Goal: Information Seeking & Learning: Learn about a topic

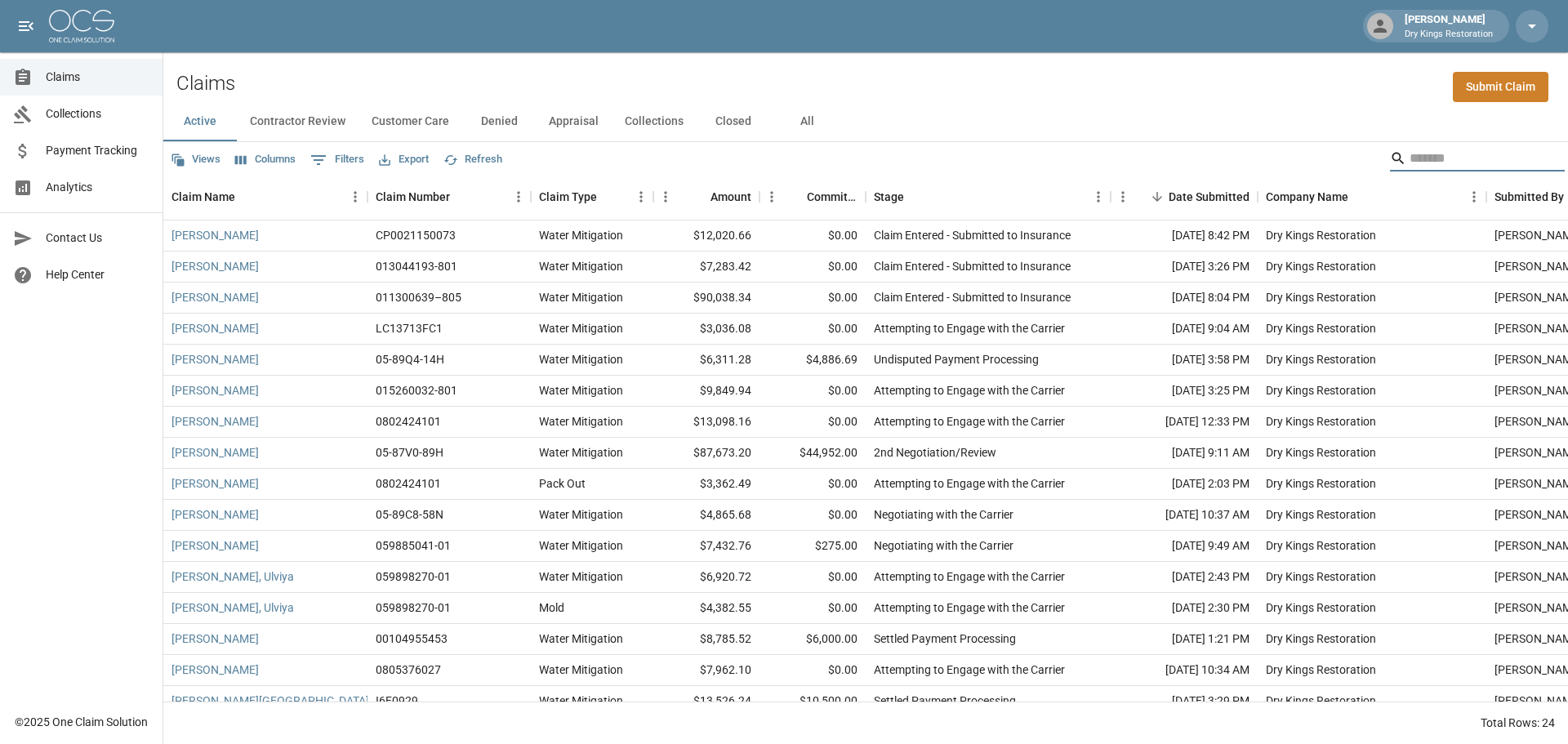
click at [1432, 155] on input "Search" at bounding box center [1475, 159] width 131 height 26
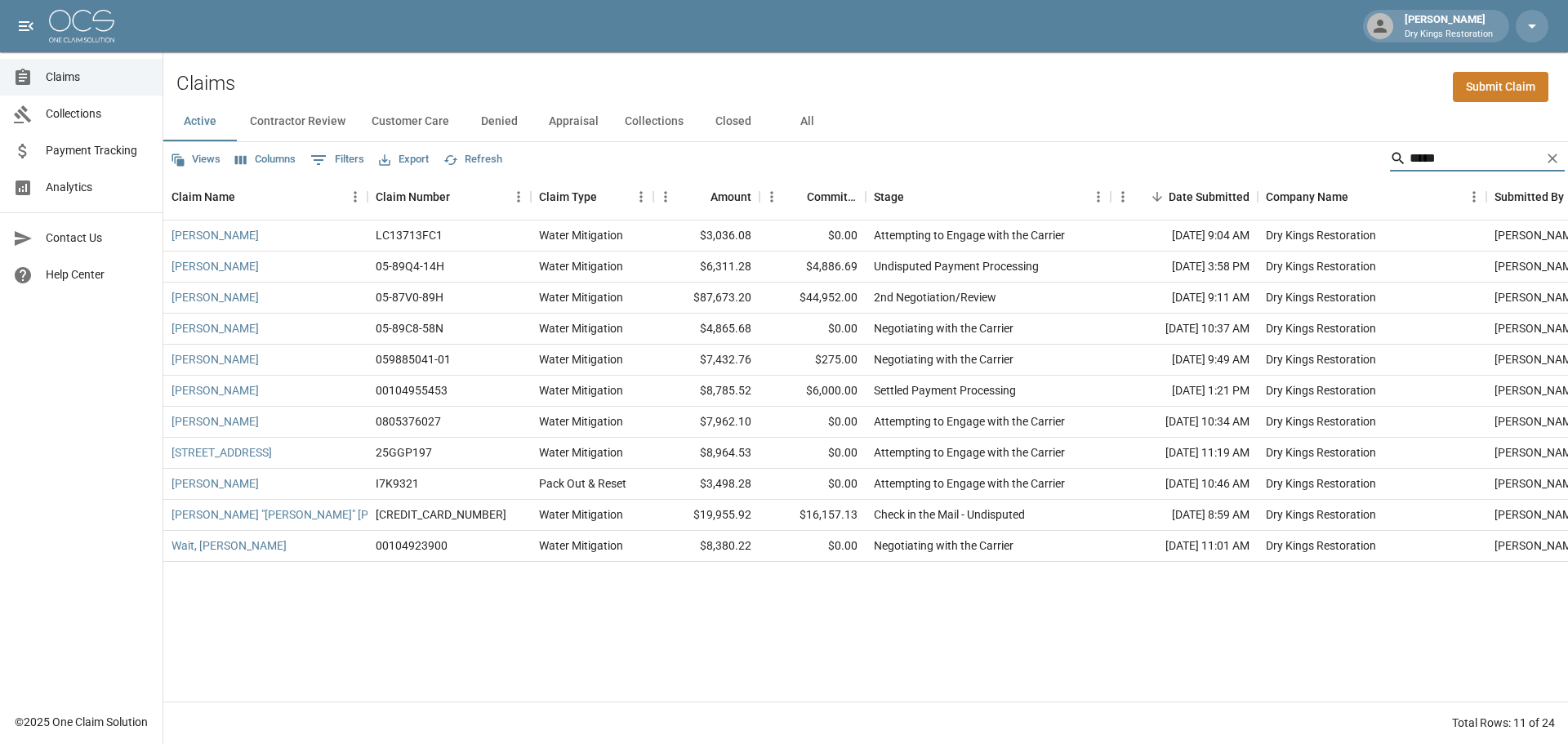
type input "*****"
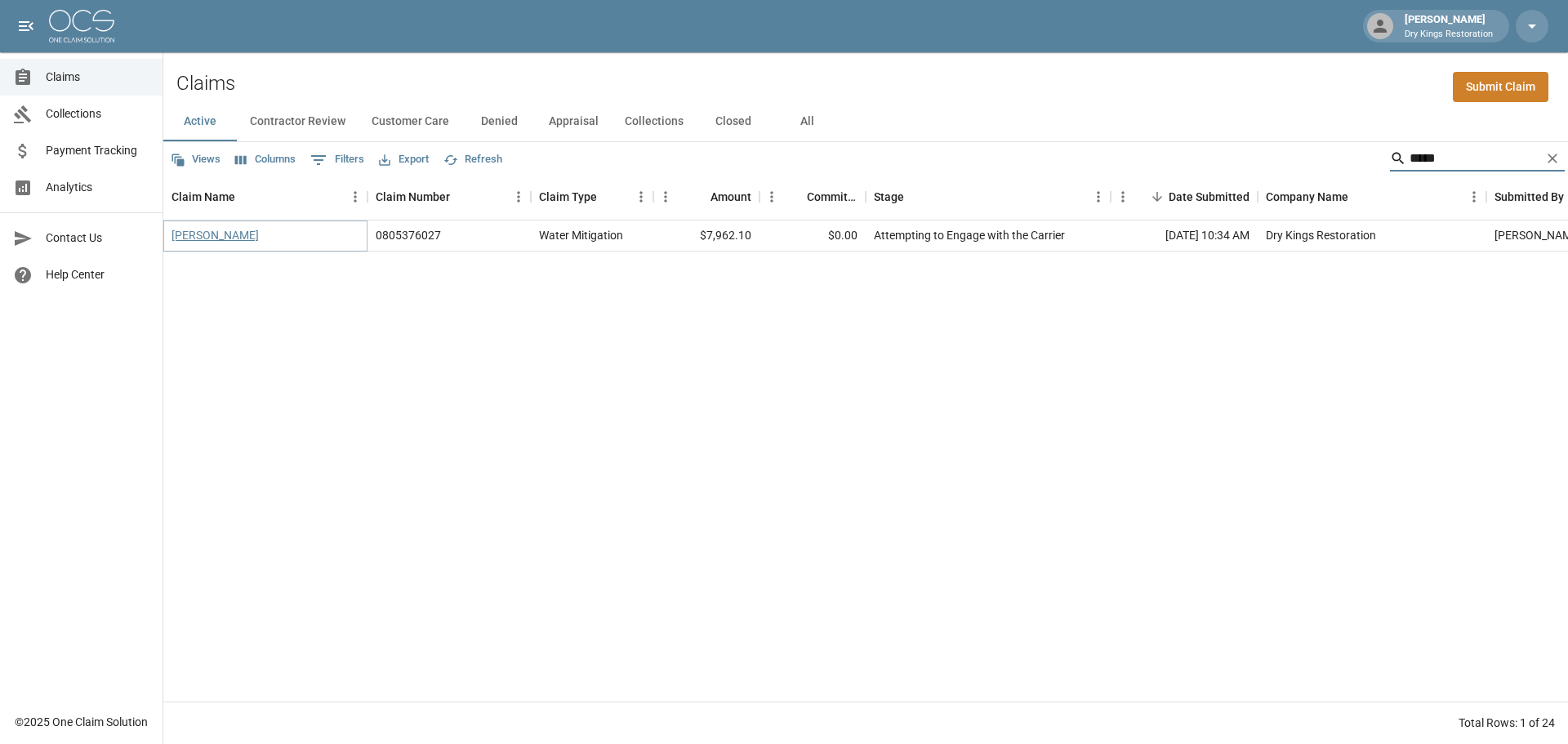
click at [219, 232] on link "[PERSON_NAME]" at bounding box center [216, 234] width 88 height 16
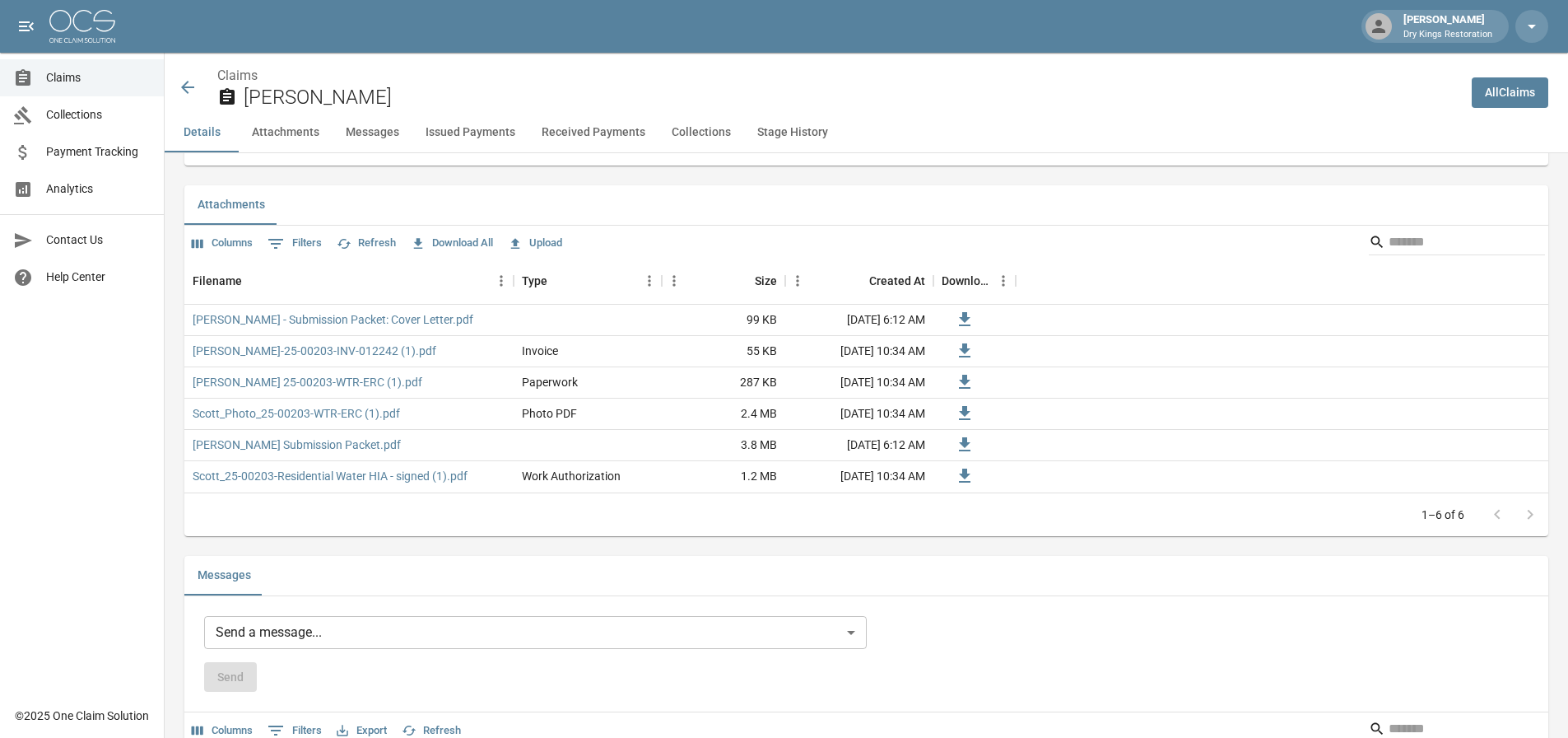
scroll to position [988, 0]
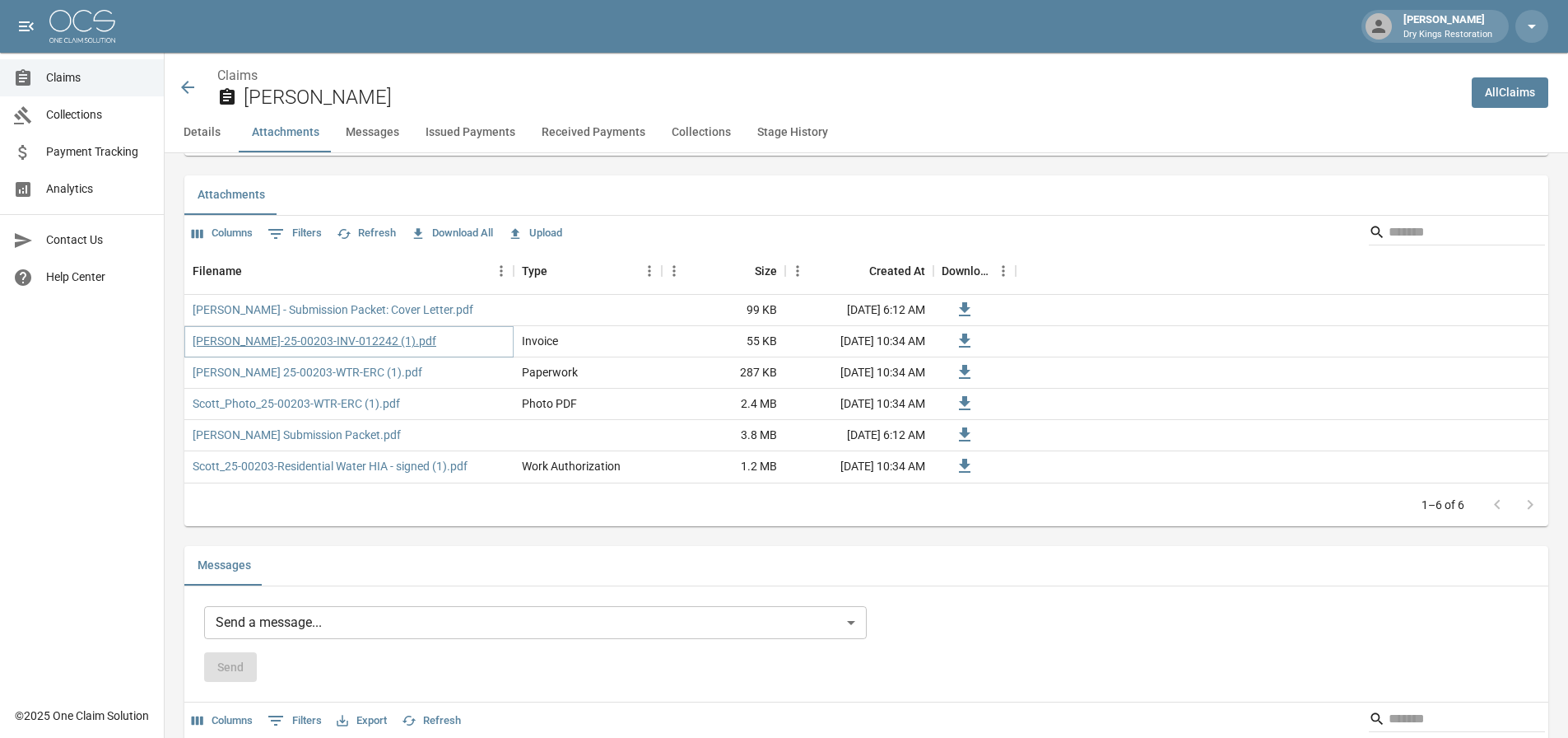
click at [314, 342] on link "[PERSON_NAME]-25-00203-INV-012242 (1).pdf" at bounding box center [314, 340] width 244 height 16
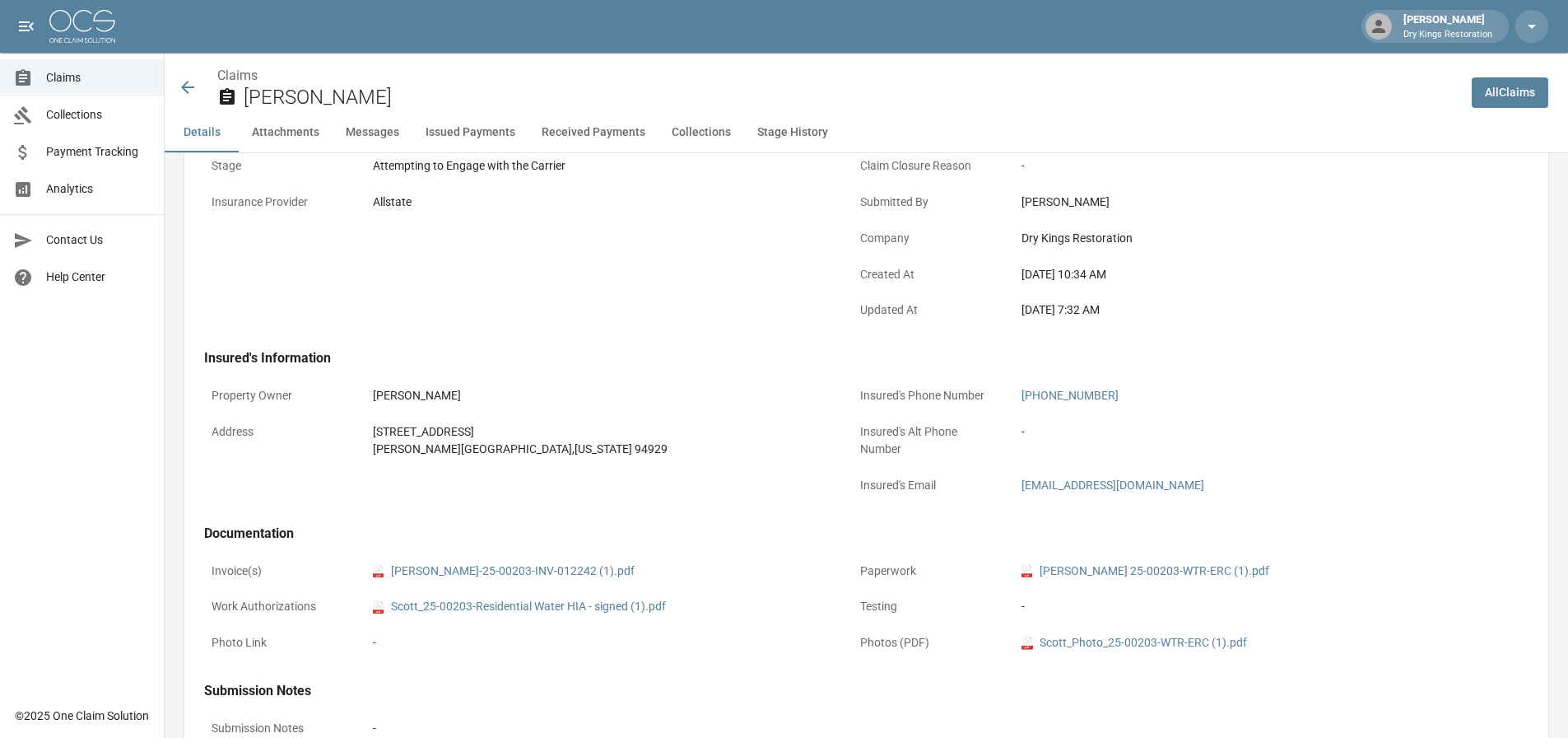
scroll to position [0, 0]
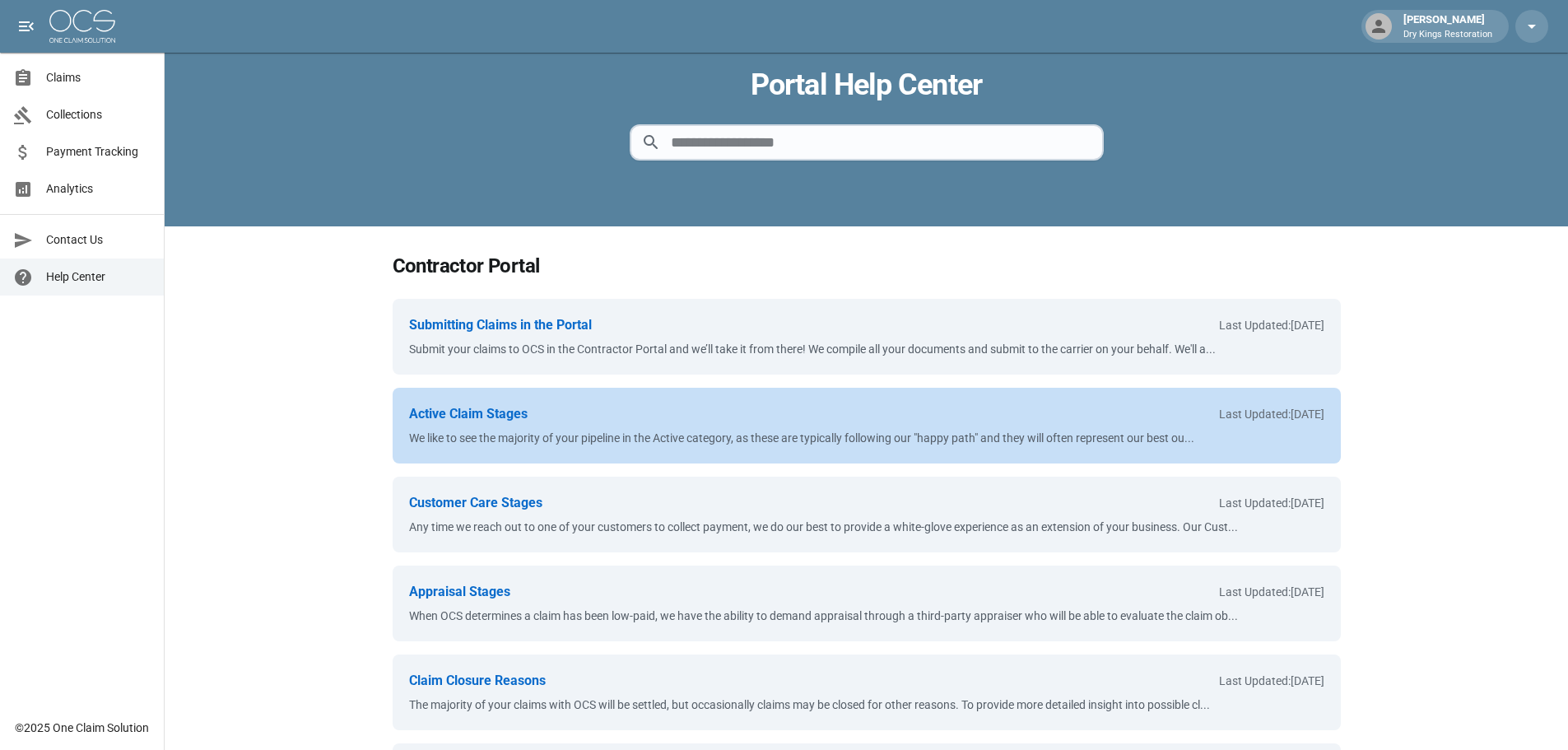
scroll to position [165, 0]
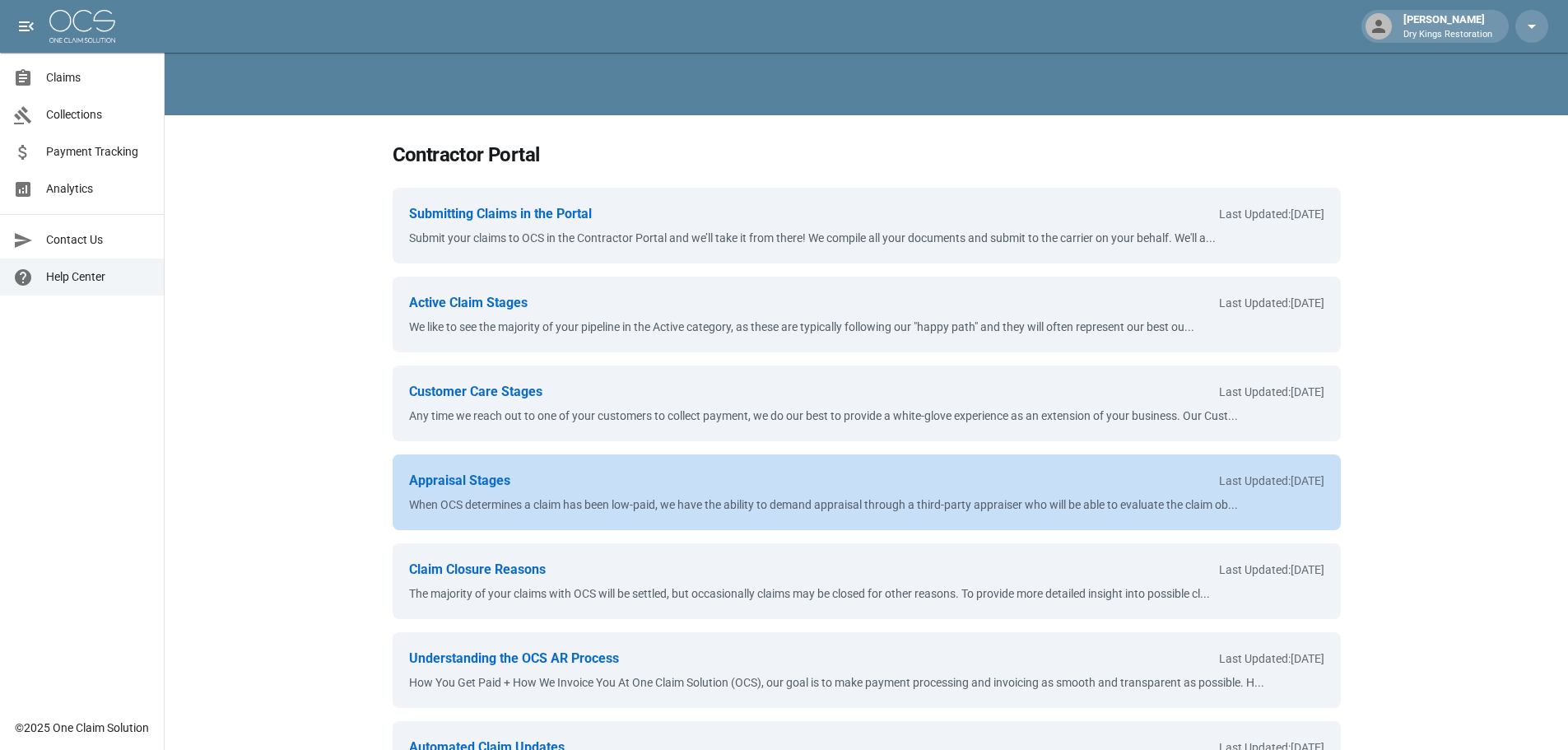
click at [879, 487] on div "Appraisal Stages Last Updated: Sep 3, 2025" at bounding box center [867, 480] width 916 height 20
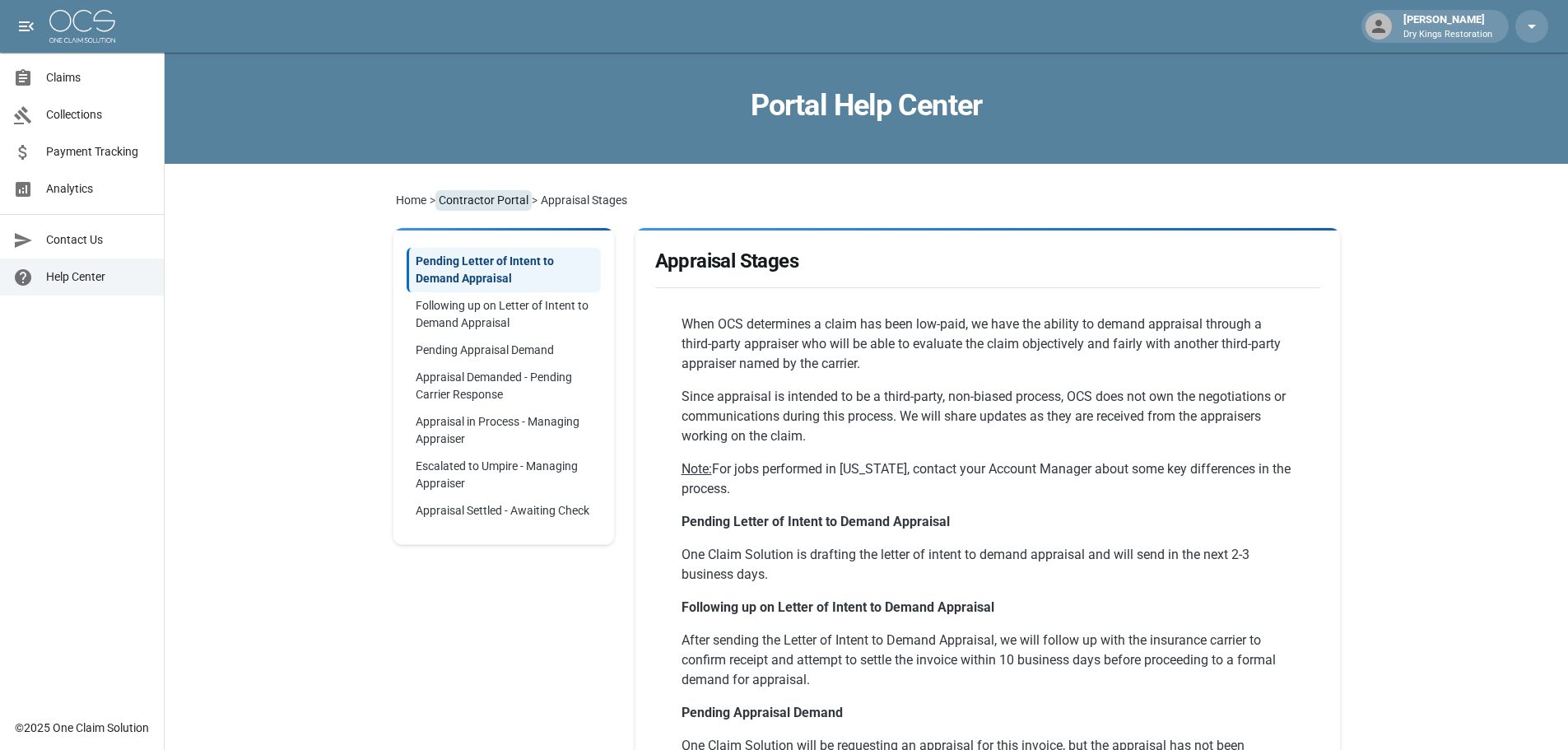
click at [496, 201] on link "Contractor Portal" at bounding box center [484, 200] width 96 height 21
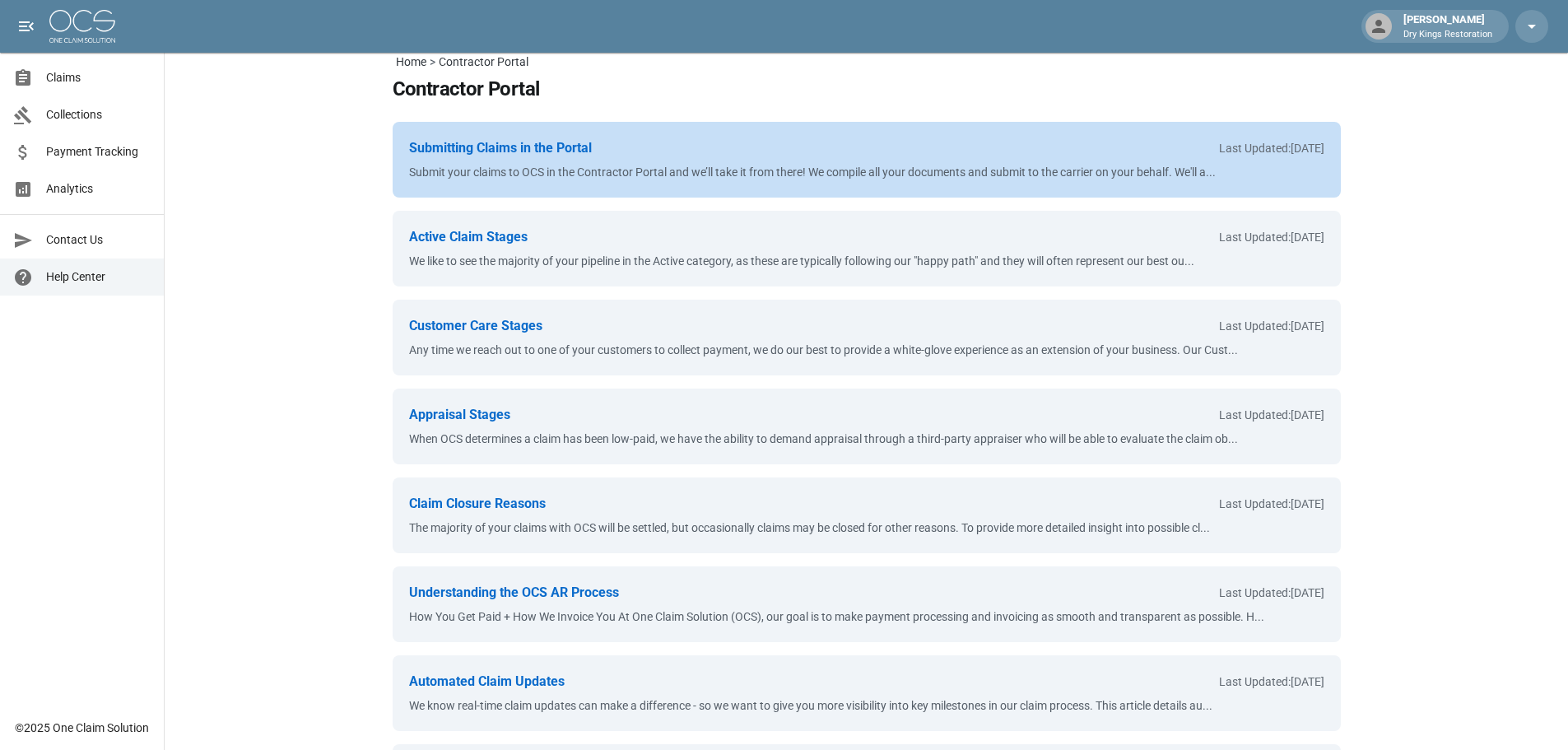
scroll to position [165, 0]
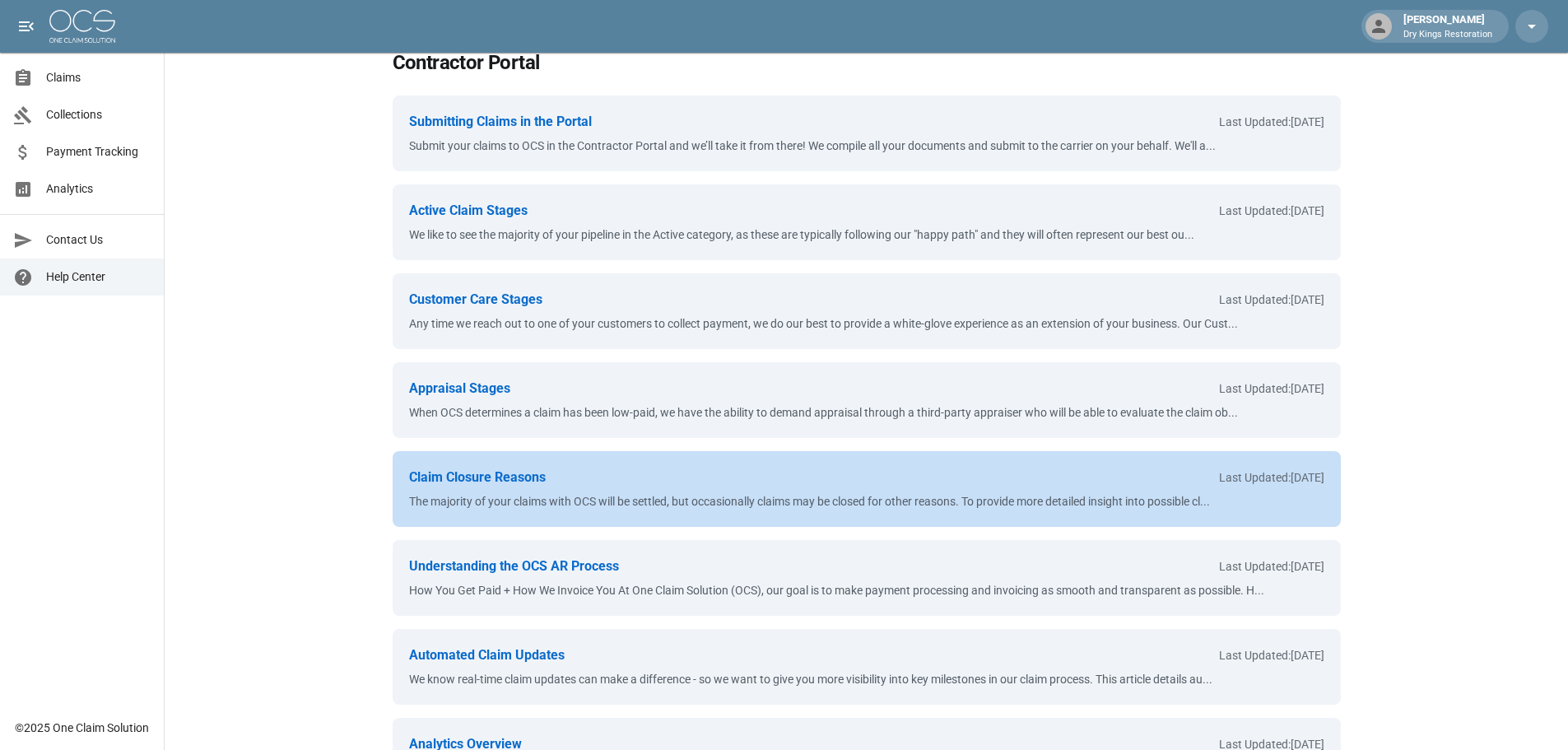
click at [844, 463] on link "Claim Closure Reasons Last Updated: Sep 3, 2025 The majority of your claims wit…" at bounding box center [867, 488] width 949 height 75
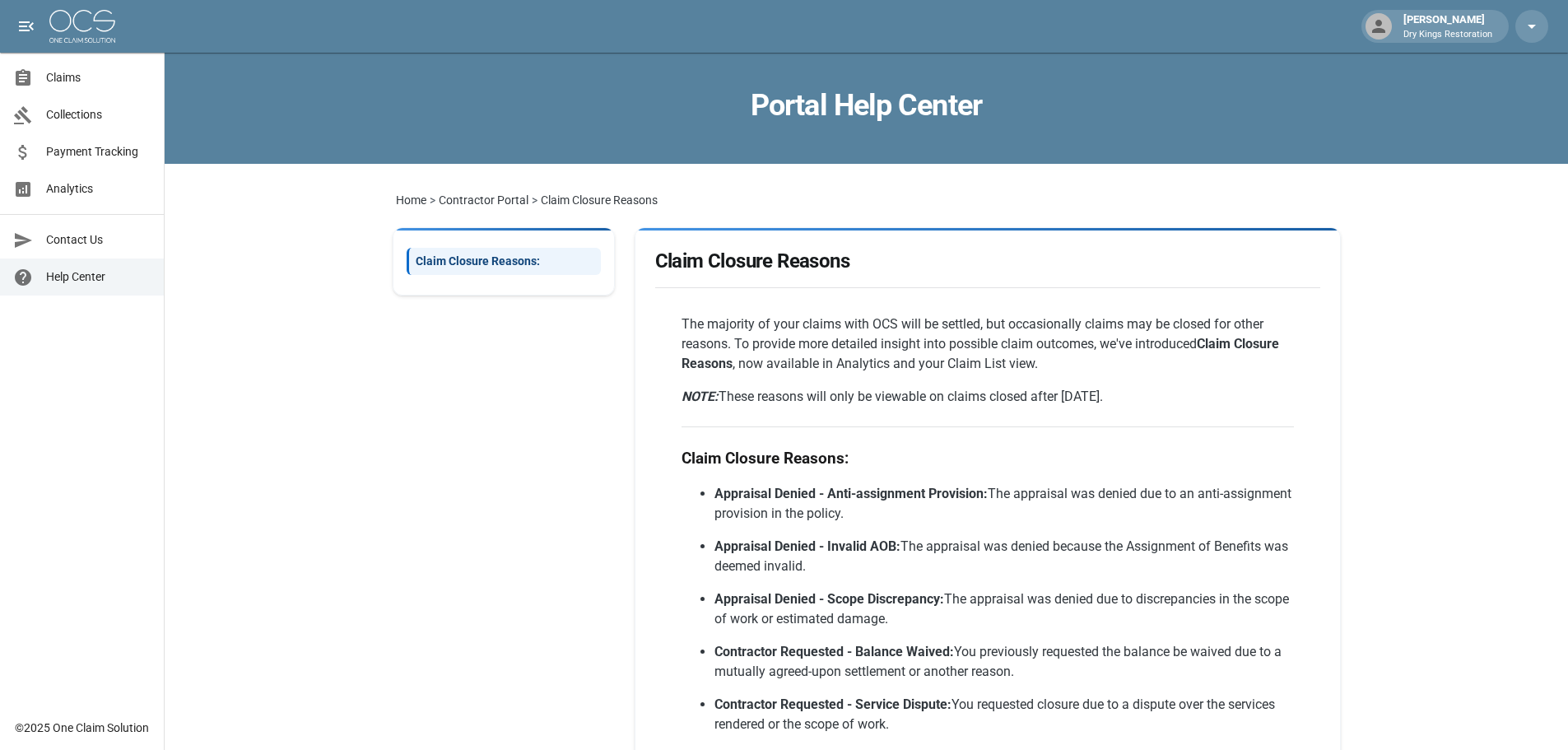
click at [59, 75] on span "Claims" at bounding box center [98, 77] width 104 height 17
